Goal: Task Accomplishment & Management: Use online tool/utility

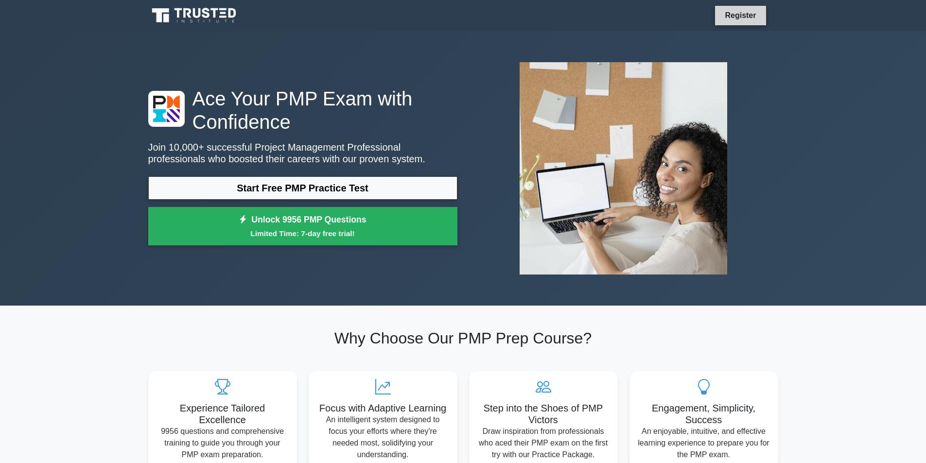
click at [743, 16] on link "Register" at bounding box center [740, 15] width 43 height 12
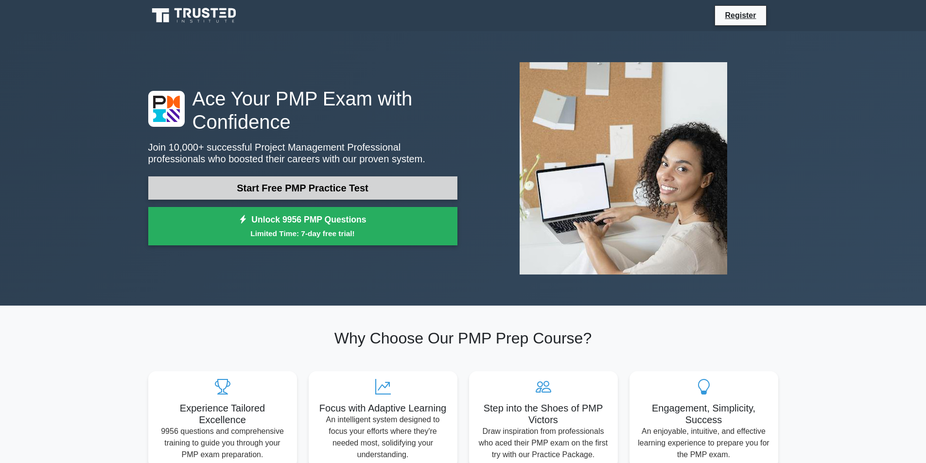
click at [317, 182] on link "Start Free PMP Practice Test" at bounding box center [302, 187] width 309 height 23
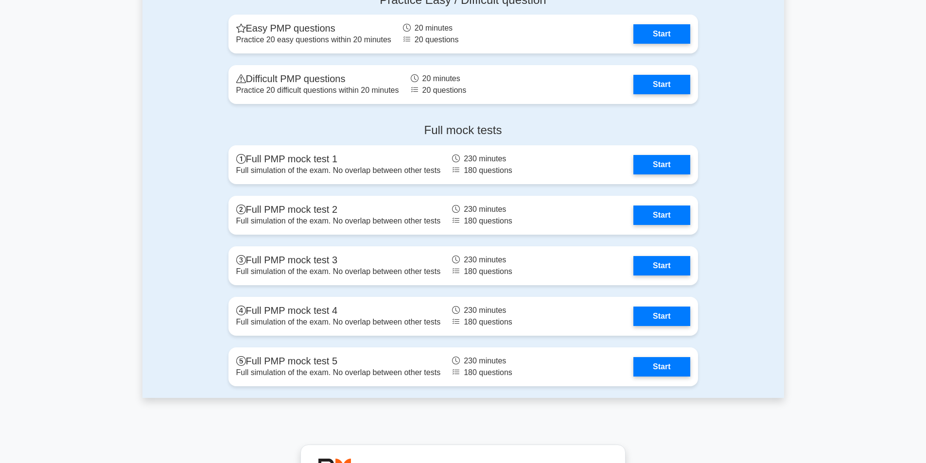
scroll to position [2721, 0]
